Goal: Transaction & Acquisition: Download file/media

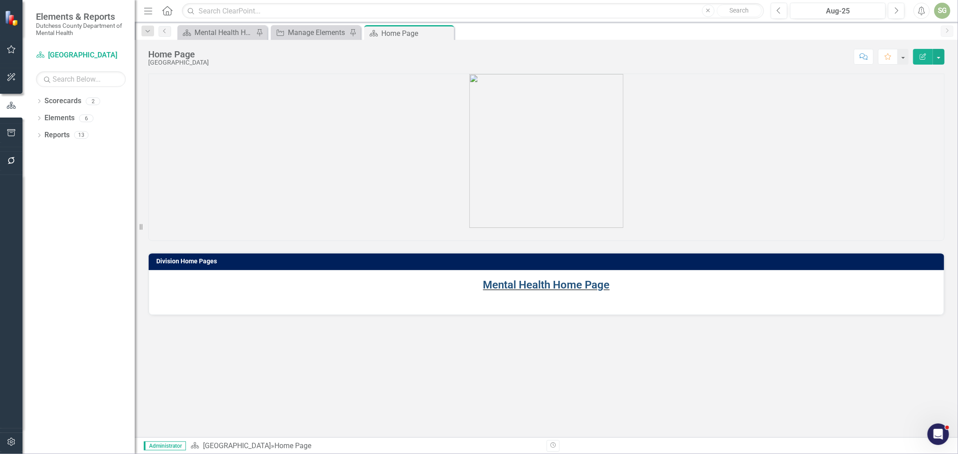
click at [520, 291] on link "Mental Health Home Page" at bounding box center [546, 285] width 127 height 13
click at [524, 286] on link "Mental Health Home Page" at bounding box center [546, 285] width 127 height 13
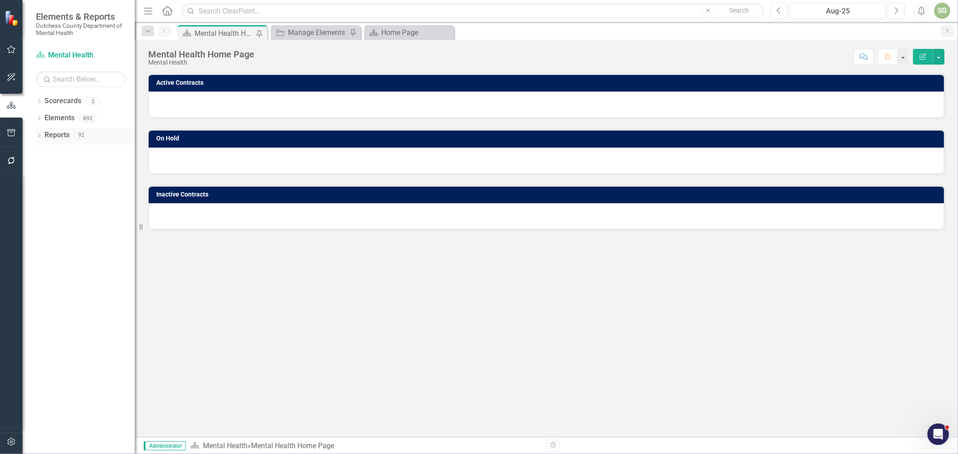
click at [37, 136] on icon "Dropdown" at bounding box center [39, 136] width 6 height 5
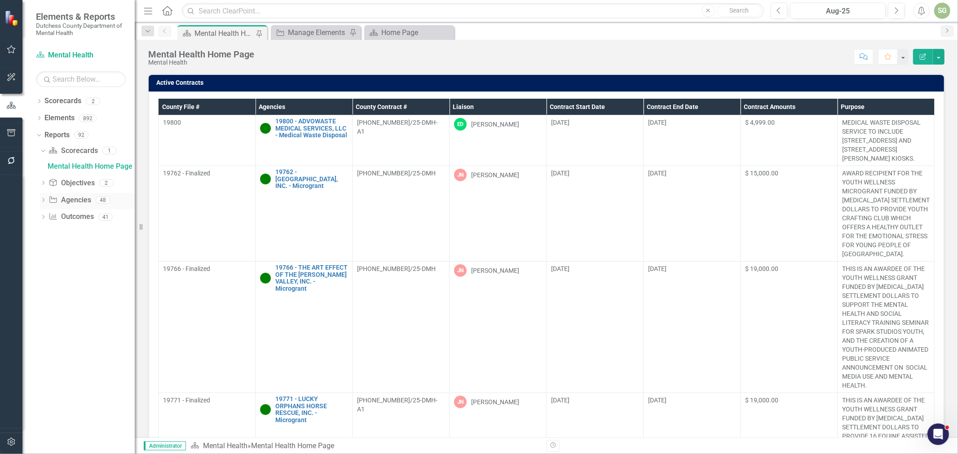
click at [41, 201] on icon "Dropdown" at bounding box center [43, 200] width 6 height 5
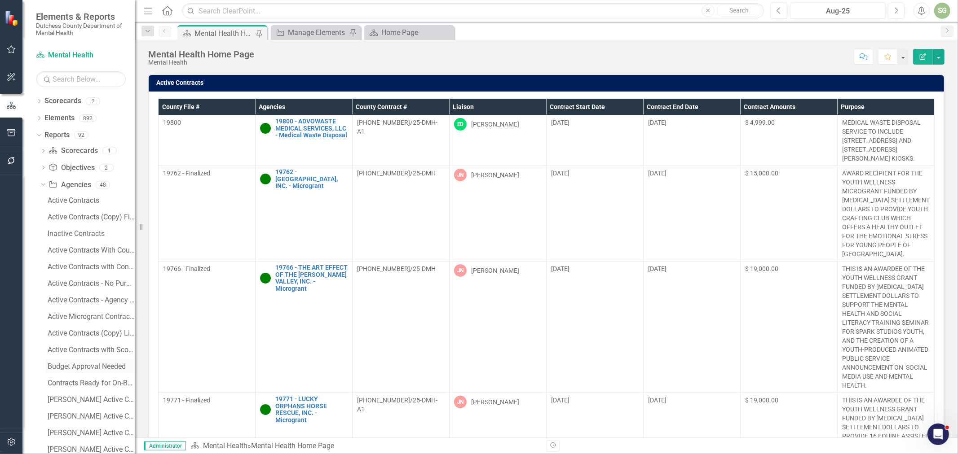
click at [81, 361] on link "Budget Approval Needed" at bounding box center [89, 366] width 89 height 14
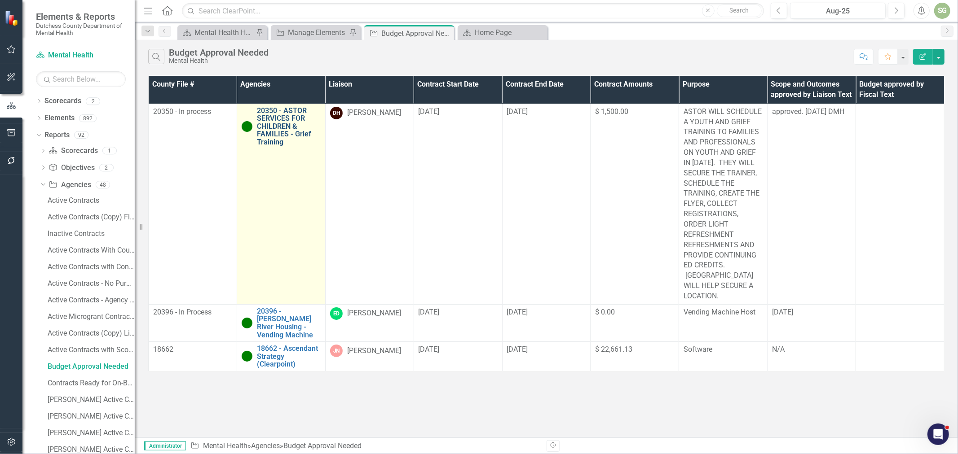
click at [277, 129] on link "20350 - ASTOR SERVICES FOR CHILDREN & FAMILIES - Grief Training" at bounding box center [289, 127] width 64 height 40
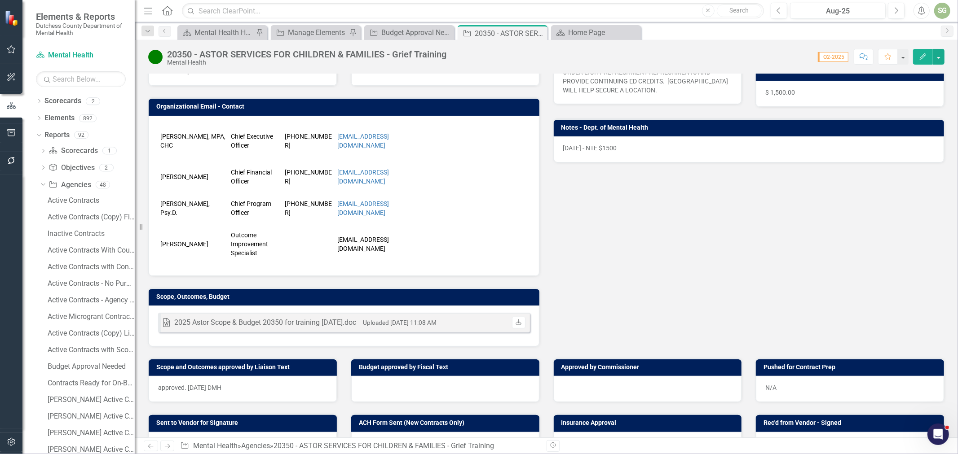
scroll to position [199, 0]
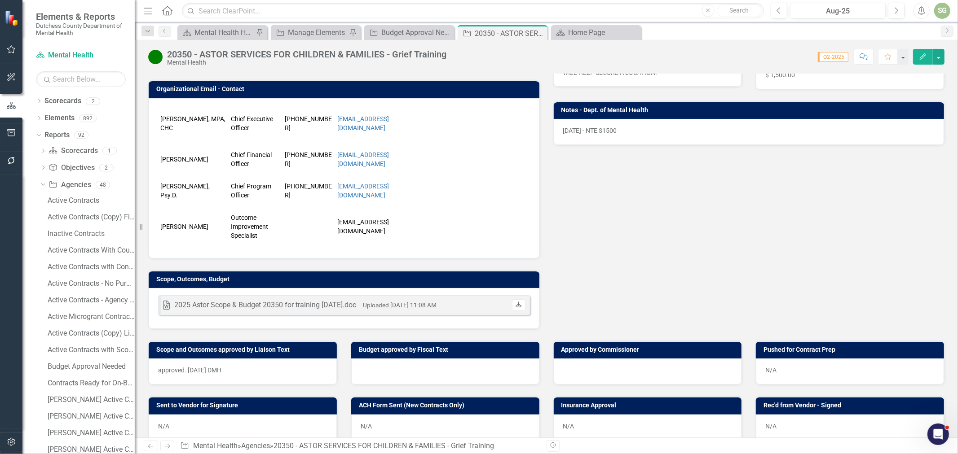
click at [516, 307] on link "Download" at bounding box center [518, 305] width 13 height 12
